Goal: Task Accomplishment & Management: Use online tool/utility

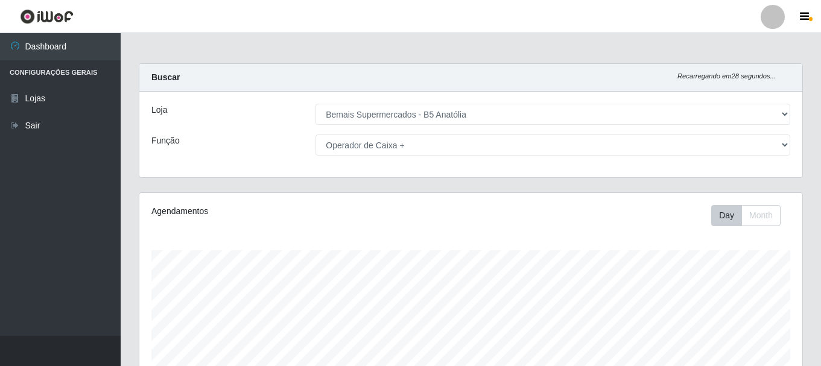
select select "405"
select select "72"
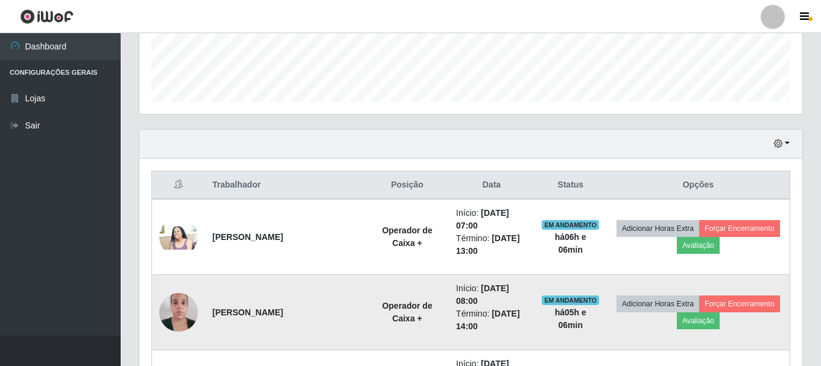
scroll to position [341, 0]
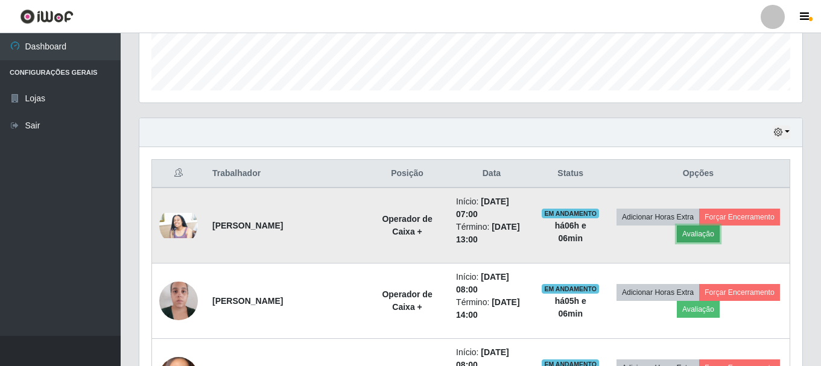
click at [688, 235] on button "Avaliação" at bounding box center [698, 234] width 43 height 17
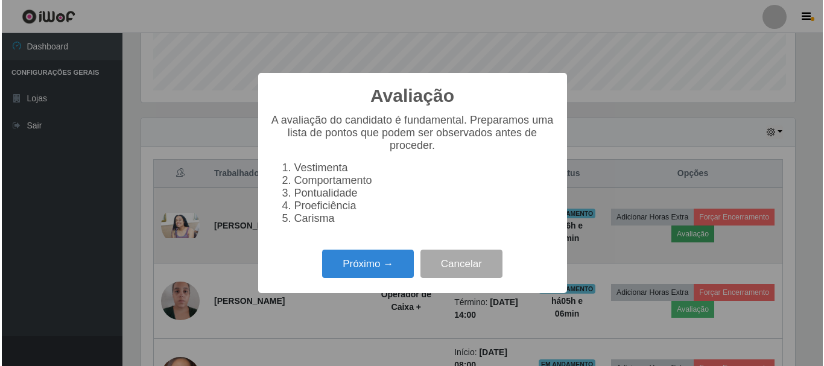
scroll to position [250, 657]
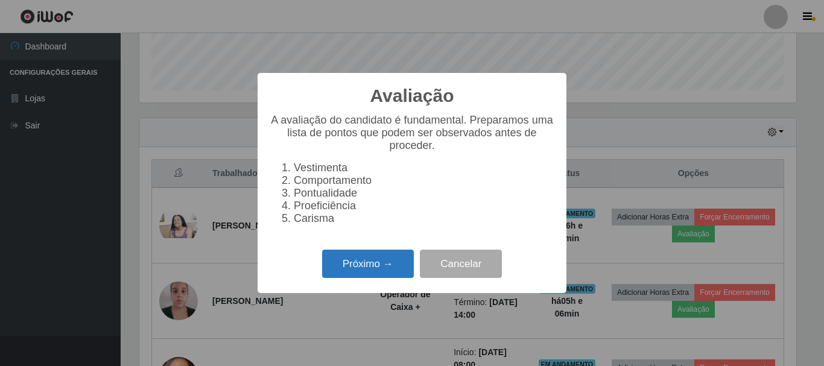
click at [370, 275] on button "Próximo →" at bounding box center [368, 264] width 92 height 28
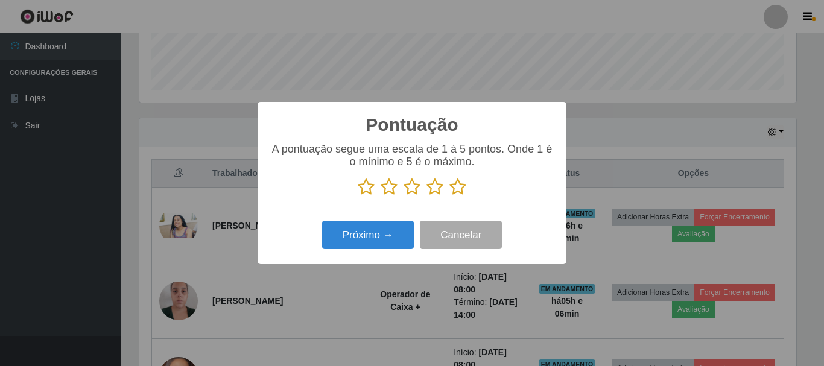
scroll to position [602946, 602539]
click at [457, 186] on icon at bounding box center [457, 187] width 17 height 18
click at [449, 196] on input "radio" at bounding box center [449, 196] width 0 height 0
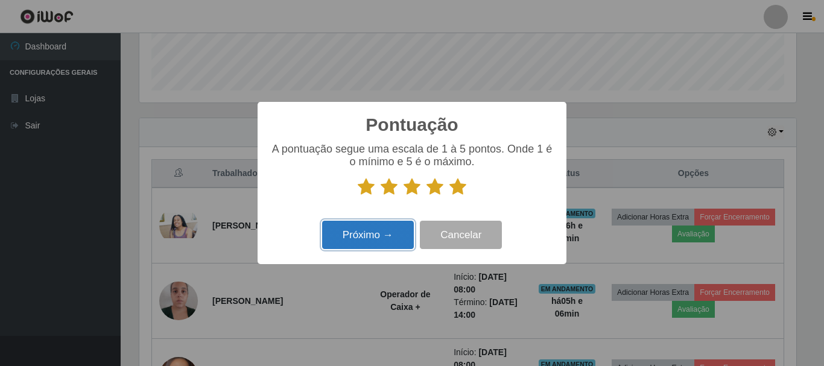
click at [371, 234] on button "Próximo →" at bounding box center [368, 235] width 92 height 28
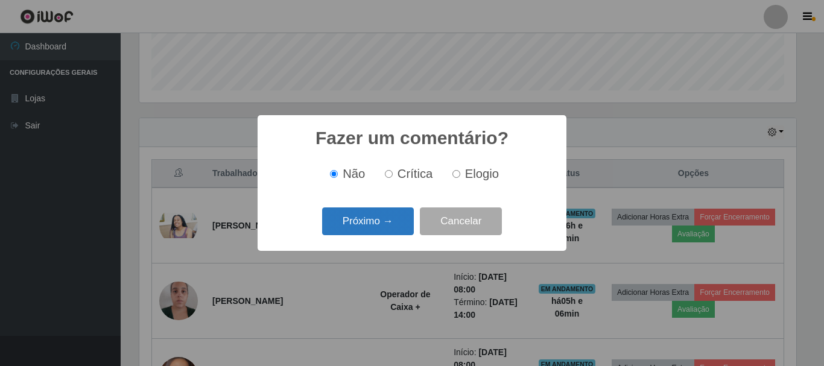
click at [379, 223] on button "Próximo →" at bounding box center [368, 221] width 92 height 28
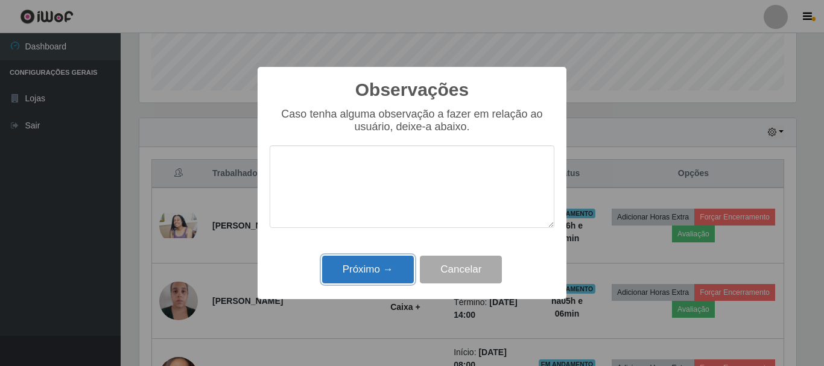
click at [339, 271] on button "Próximo →" at bounding box center [368, 270] width 92 height 28
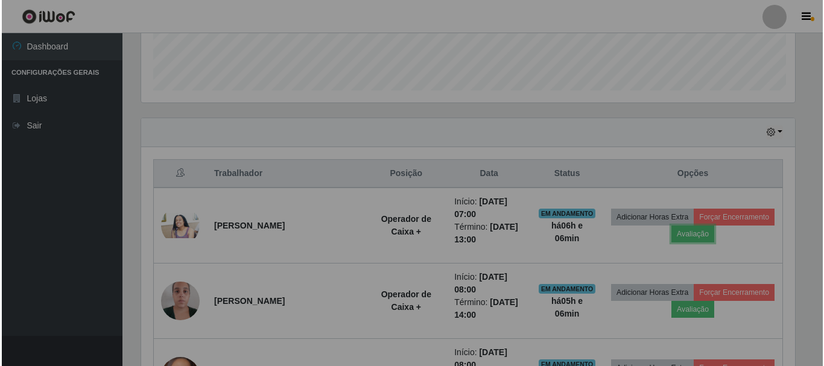
scroll to position [250, 663]
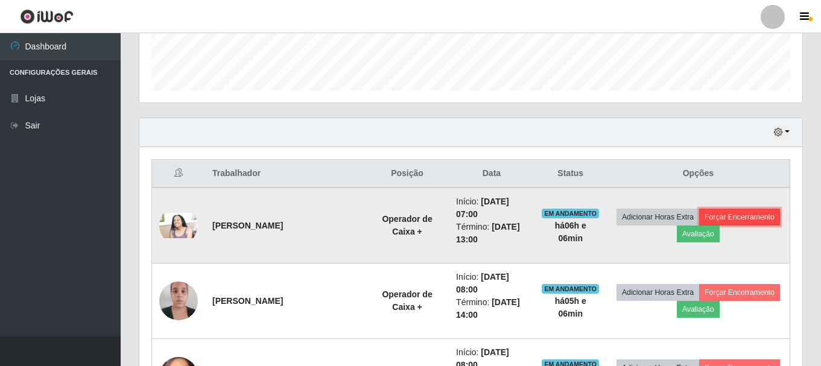
click at [738, 216] on button "Forçar Encerramento" at bounding box center [739, 217] width 81 height 17
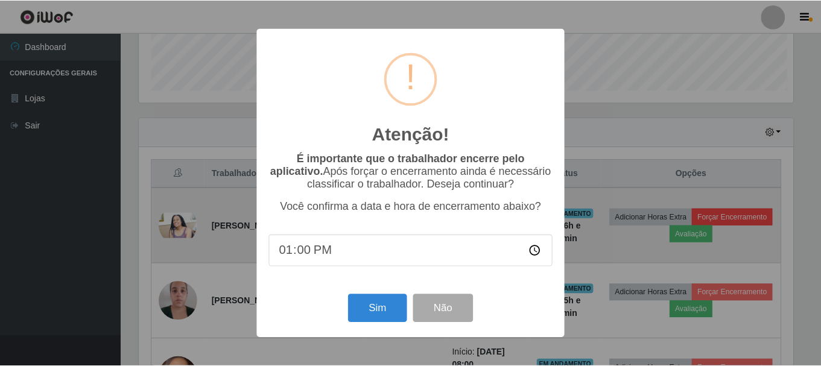
scroll to position [250, 657]
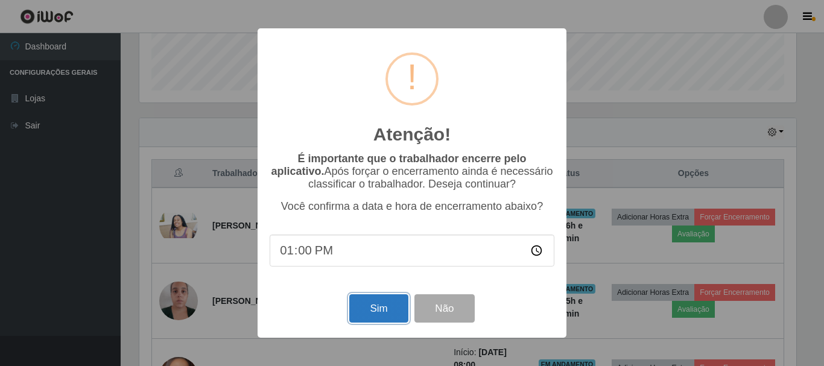
click at [368, 312] on button "Sim" at bounding box center [378, 308] width 59 height 28
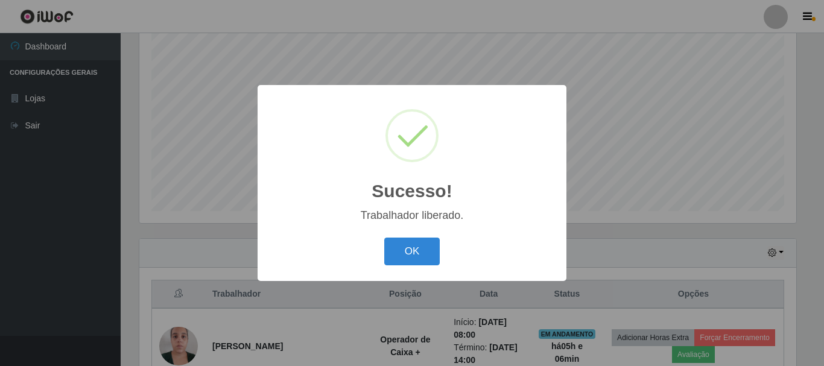
drag, startPoint x: 401, startPoint y: 253, endPoint x: 416, endPoint y: 291, distance: 40.9
click at [404, 262] on button "OK" at bounding box center [412, 252] width 56 height 28
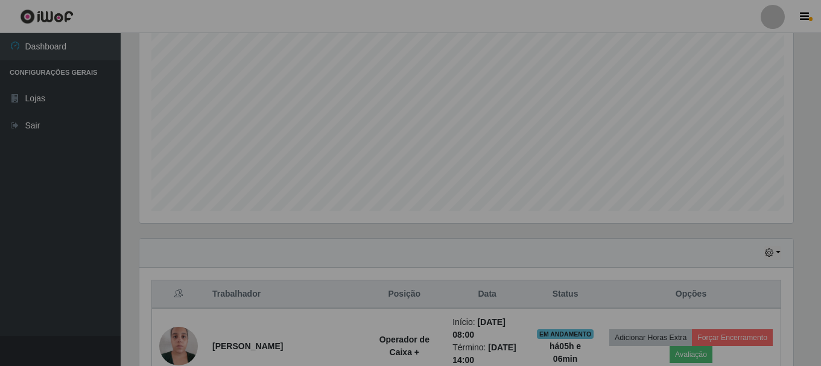
scroll to position [250, 663]
